Goal: Transaction & Acquisition: Book appointment/travel/reservation

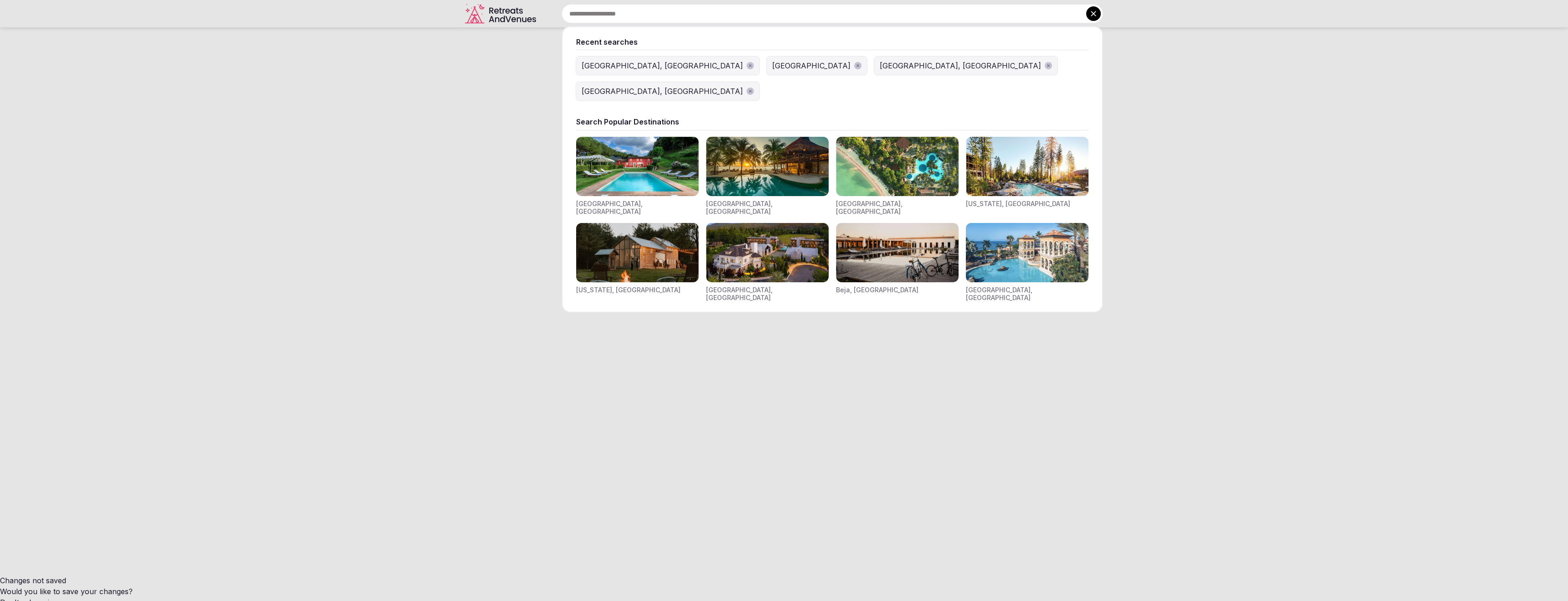
click at [666, 151] on img "Visit venues for Toscana, Italy" at bounding box center [637, 166] width 123 height 59
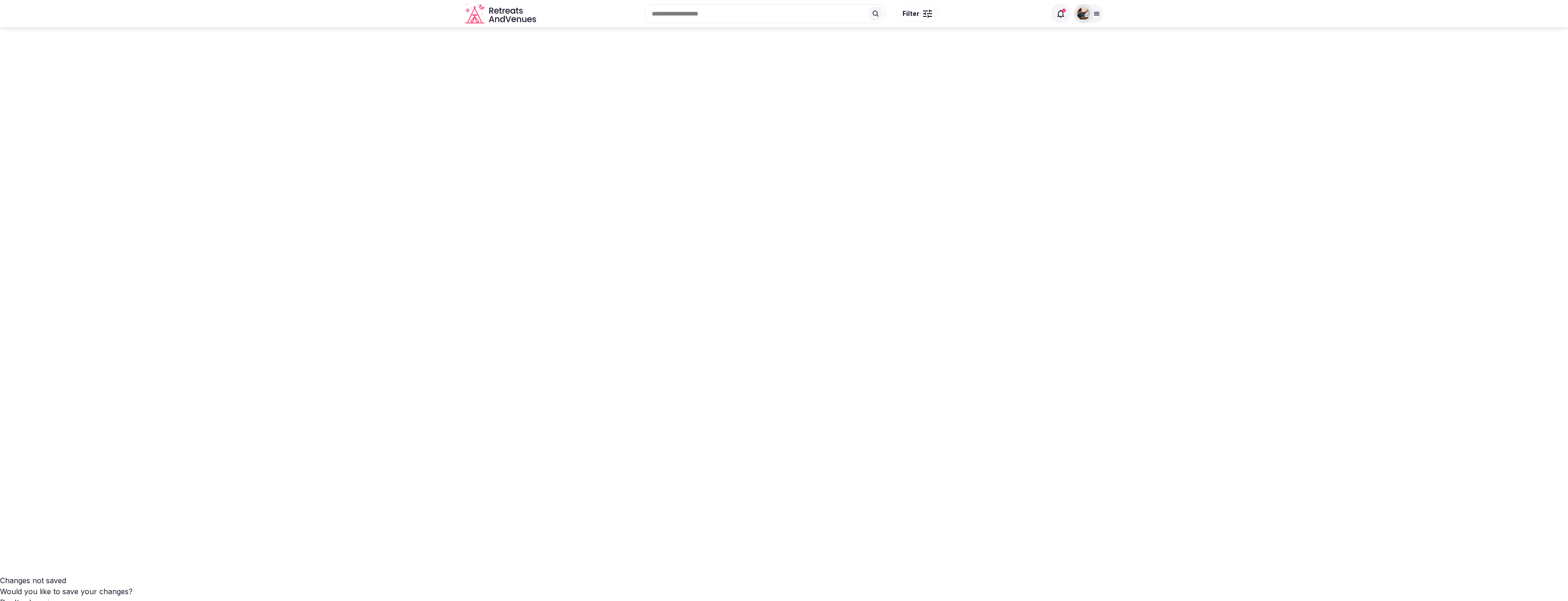
click at [679, 5] on div "Recent searches Bali, Indonesia Half Moon Bay, CA 94019 San Francisco, CA Barce…" at bounding box center [793, 13] width 506 height 39
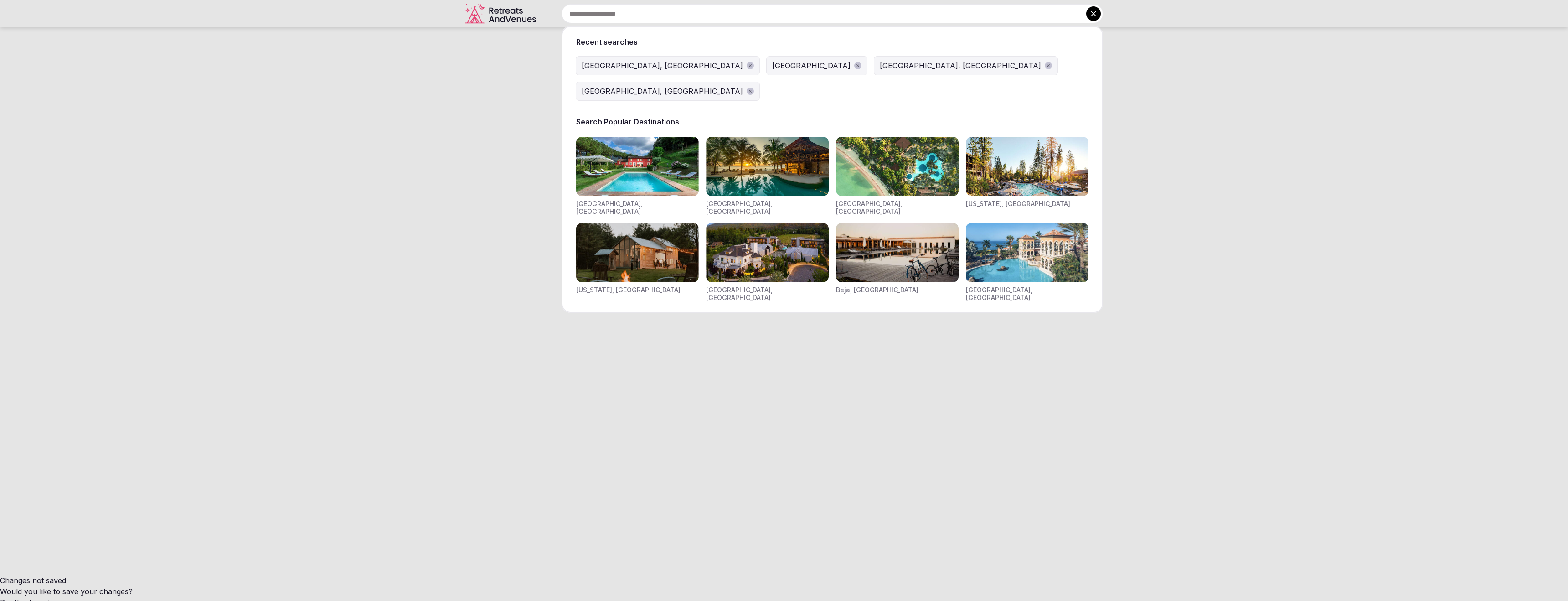
click at [675, 160] on img "Visit venues for Toscana, Italy" at bounding box center [637, 166] width 123 height 59
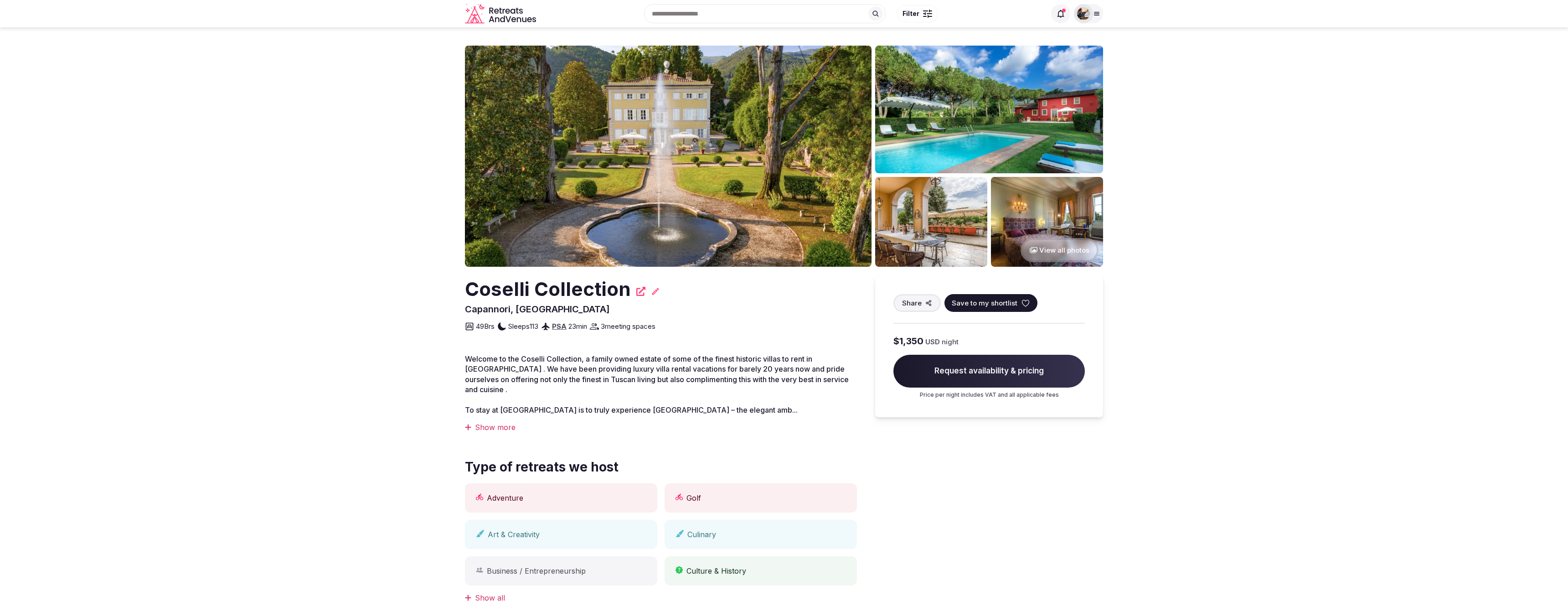
click at [758, 179] on img at bounding box center [668, 156] width 407 height 222
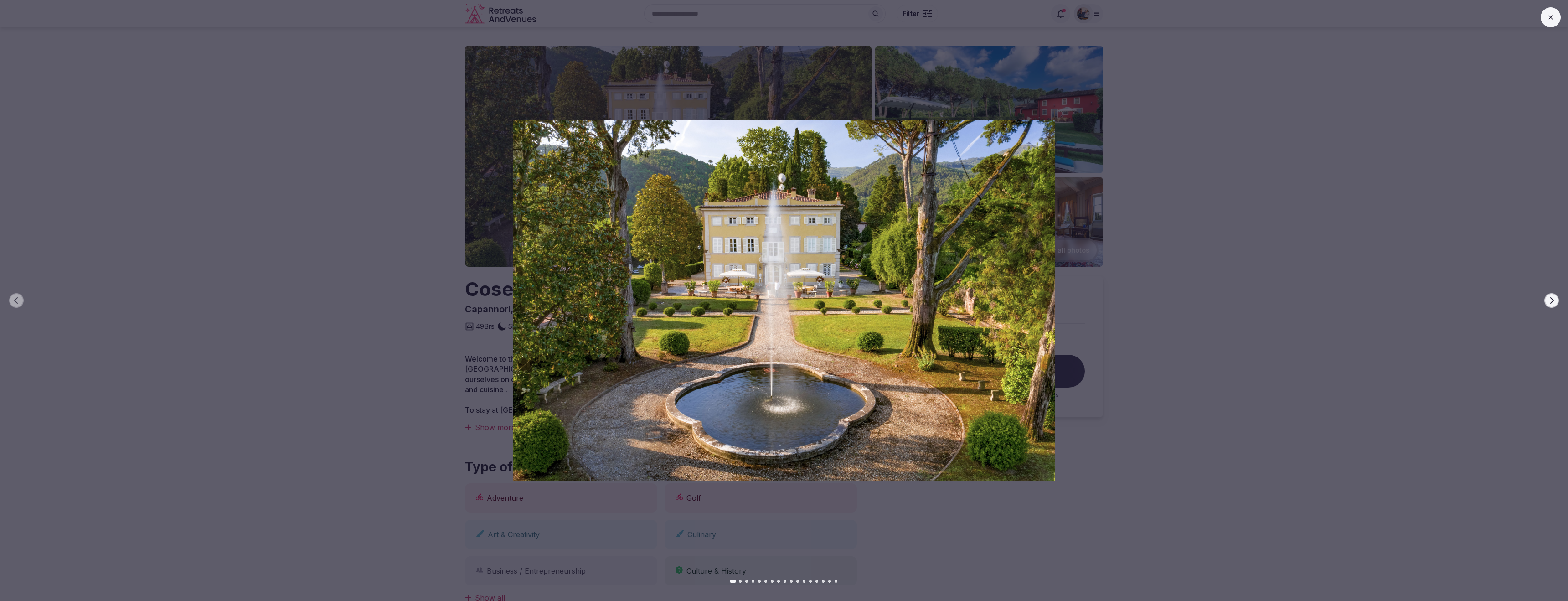
click at [1553, 300] on icon "button" at bounding box center [1553, 300] width 4 height 6
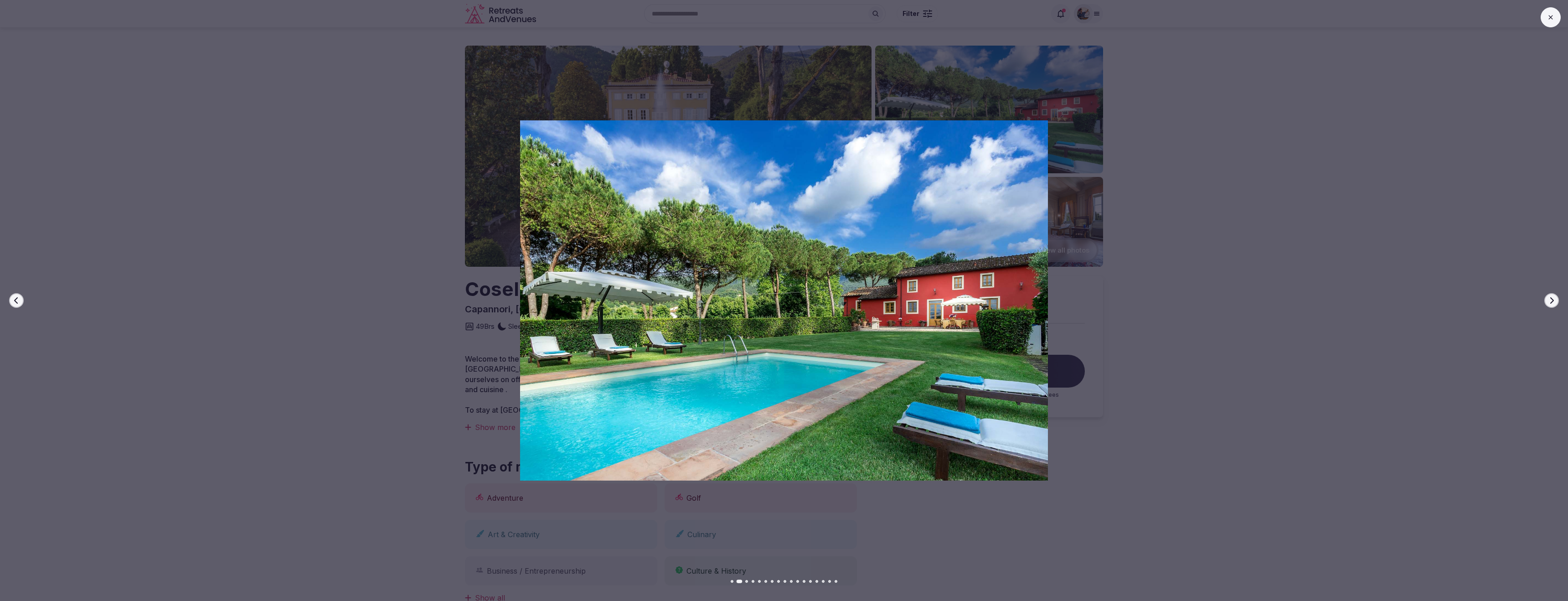
click at [1553, 300] on icon "button" at bounding box center [1553, 300] width 4 height 6
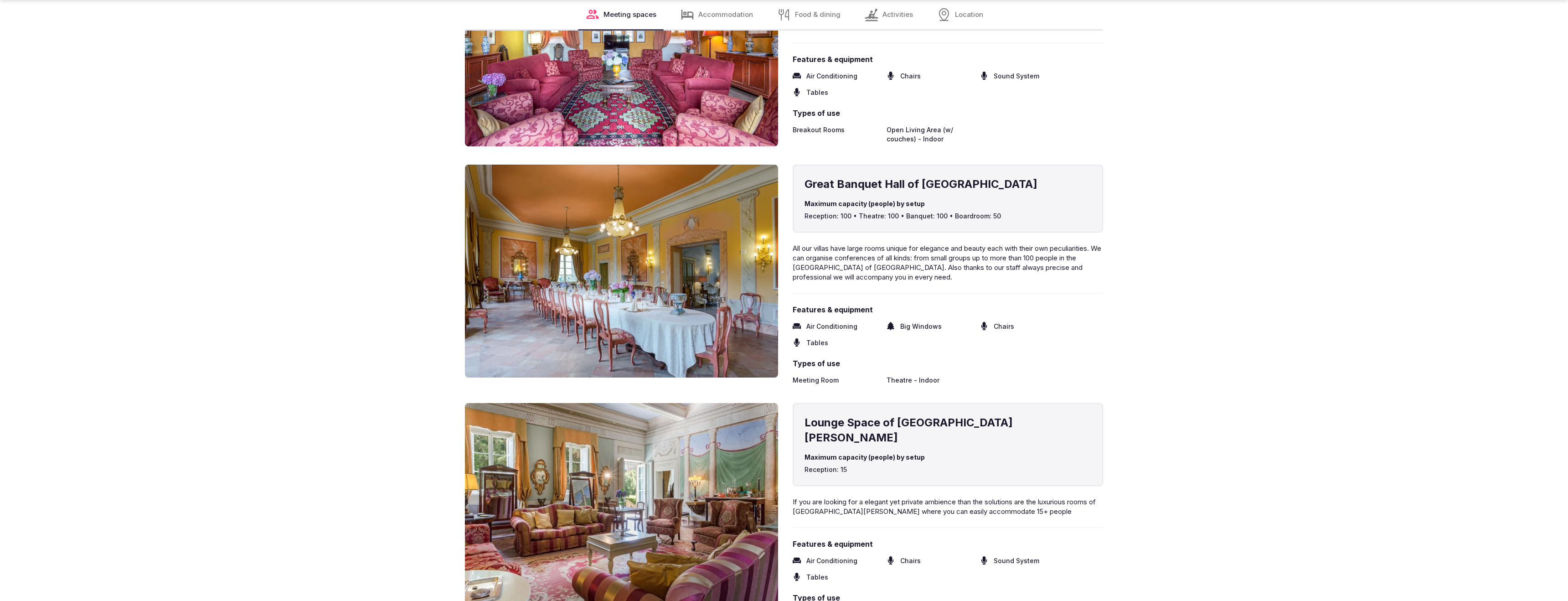
scroll to position [1474, 0]
